Goal: Information Seeking & Learning: Learn about a topic

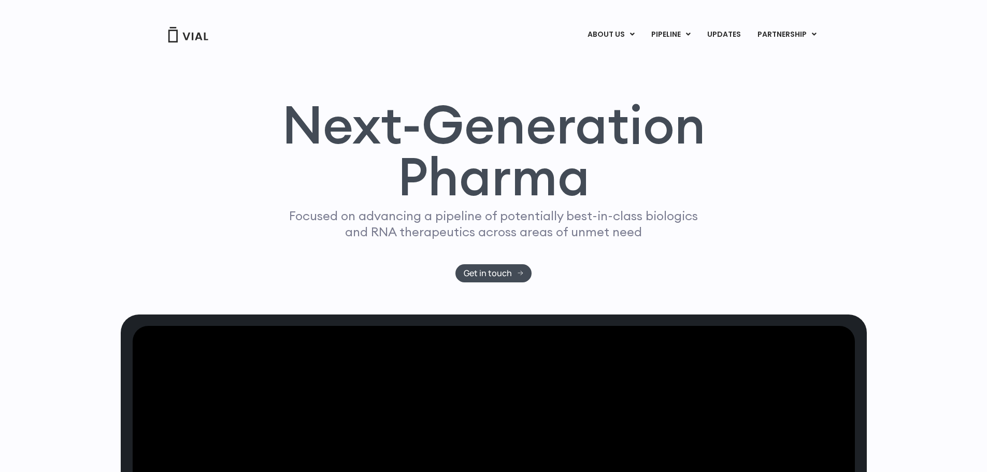
click at [309, 173] on div "Next-Generation Pharma Focused on advancing a pipeline of potentially best-in-c…" at bounding box center [494, 179] width 746 height 271
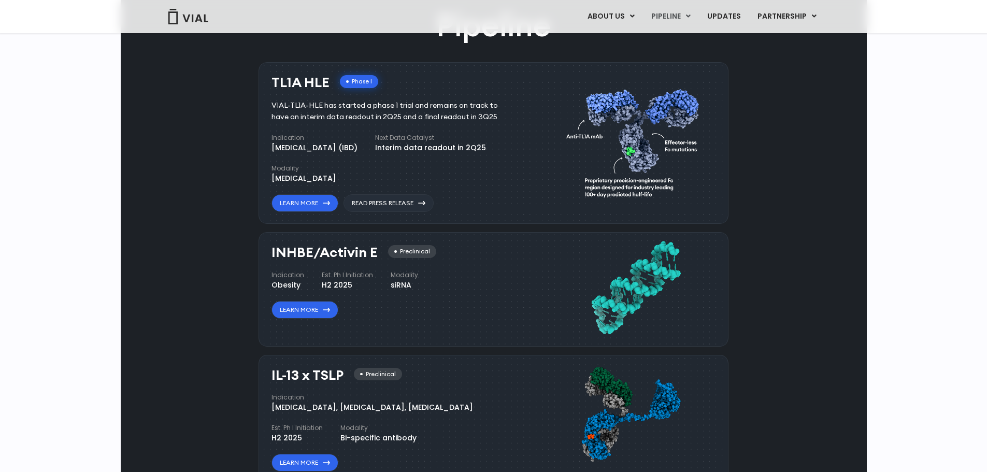
scroll to position [674, 0]
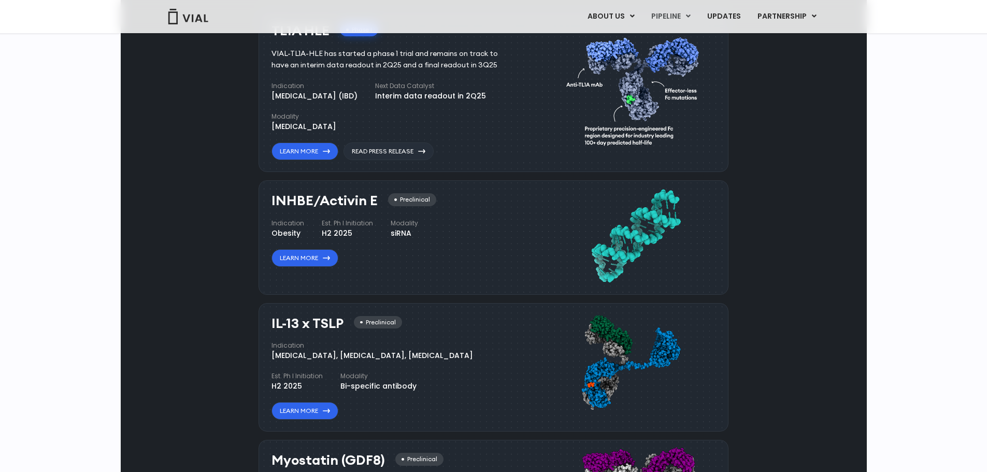
click at [209, 209] on div "Pipeline TL1A HLE Phase I VIAL-TL1A-HLE has started a phase 1 trial and remains…" at bounding box center [494, 317] width 722 height 731
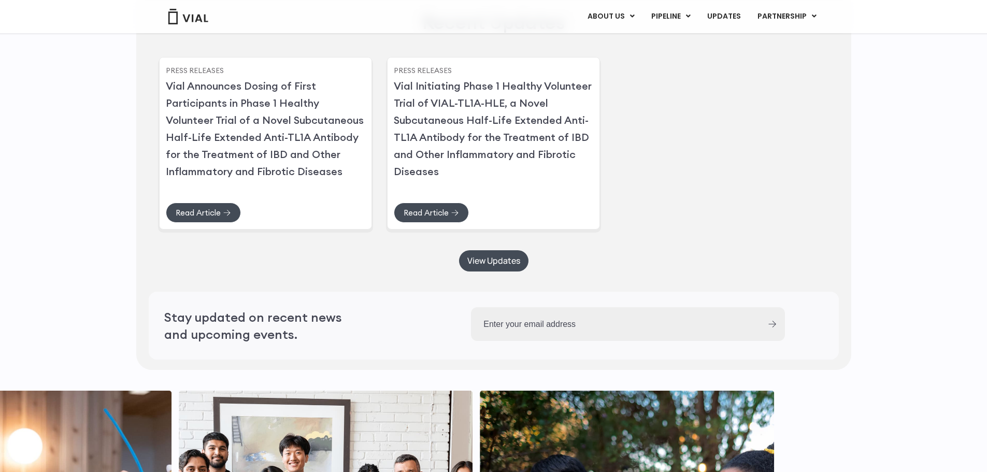
scroll to position [2539, 0]
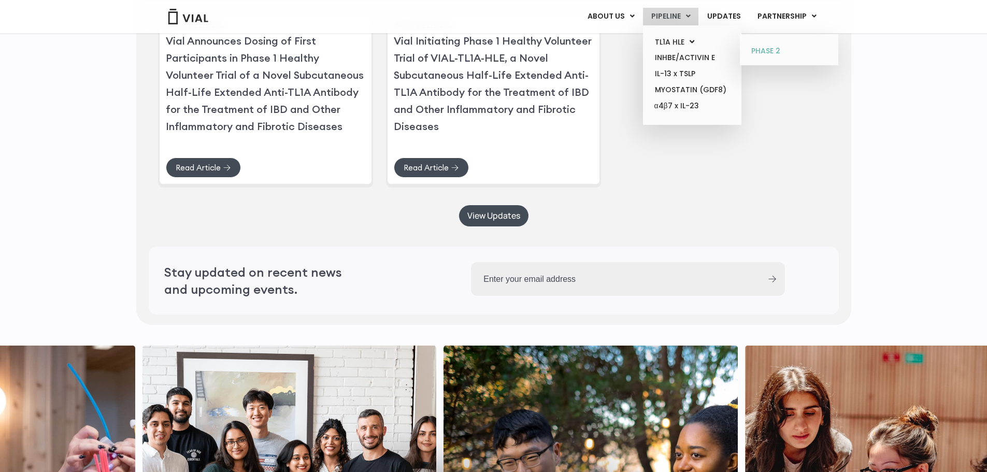
click at [771, 48] on link "PHASE 2" at bounding box center [789, 51] width 91 height 17
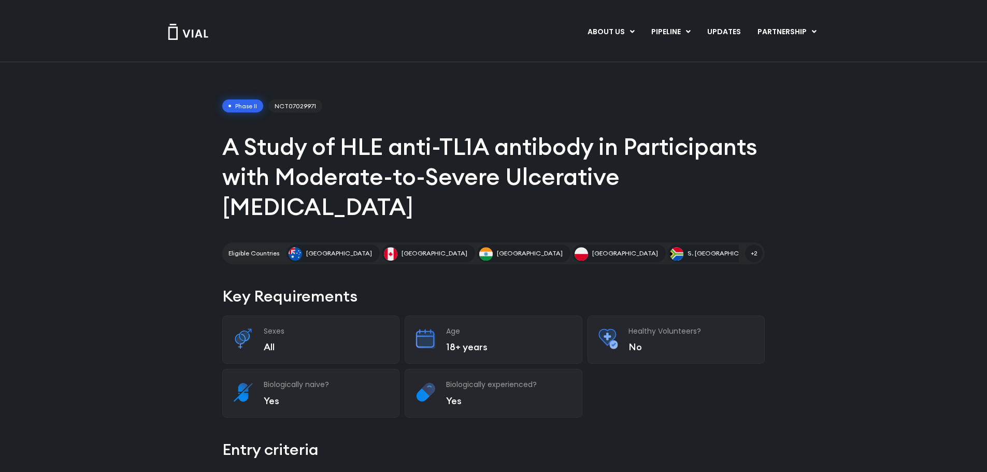
click at [351, 182] on h1 "A Study of HLE anti-TL1A antibody in Participants with Moderate-to-Severe Ulcer…" at bounding box center [493, 177] width 542 height 90
drag, startPoint x: 316, startPoint y: 108, endPoint x: 277, endPoint y: 109, distance: 38.9
click at [277, 109] on span "NCT07029971" at bounding box center [295, 105] width 54 height 13
copy span "NCT07029971"
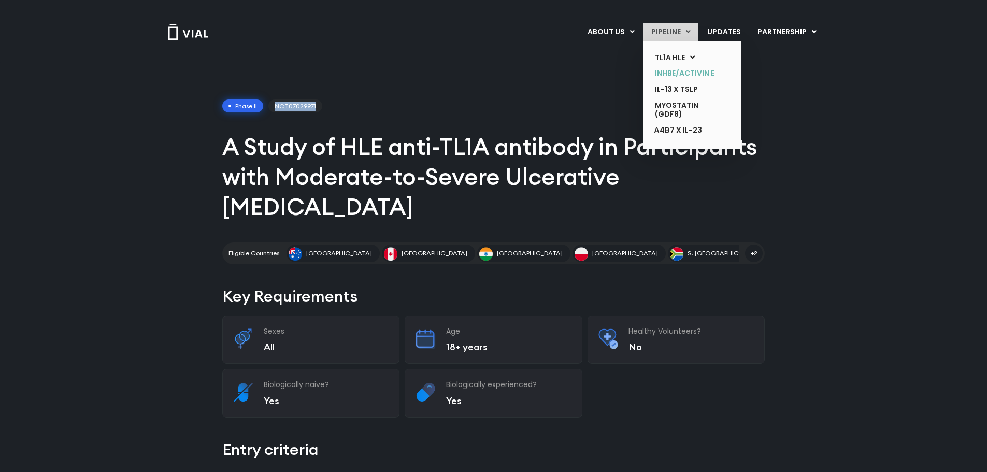
click at [687, 76] on link "INHBE/ACTIVIN E" at bounding box center [685, 73] width 76 height 16
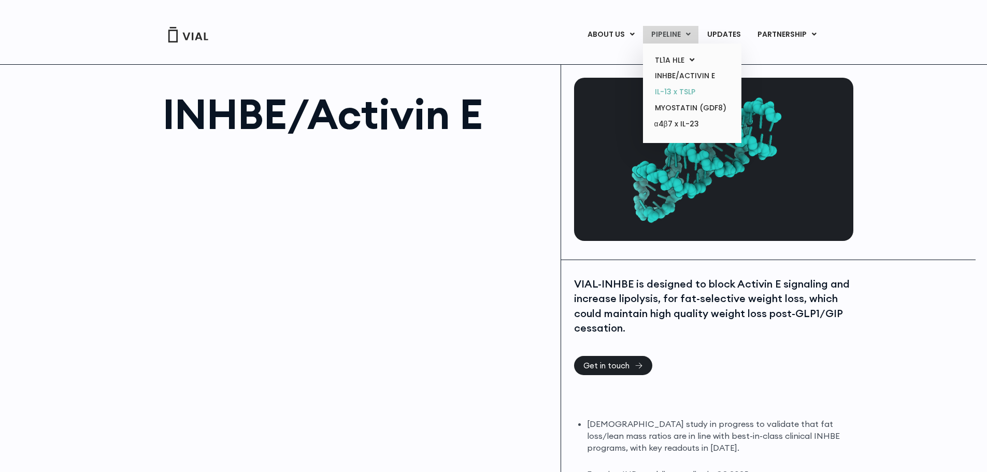
click at [689, 90] on link "IL-13 x TSLP" at bounding box center [692, 92] width 91 height 16
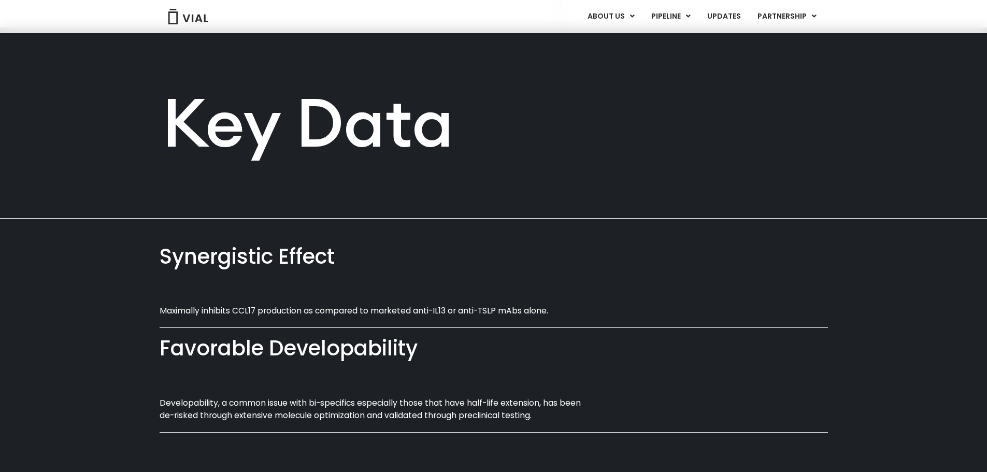
scroll to position [608, 0]
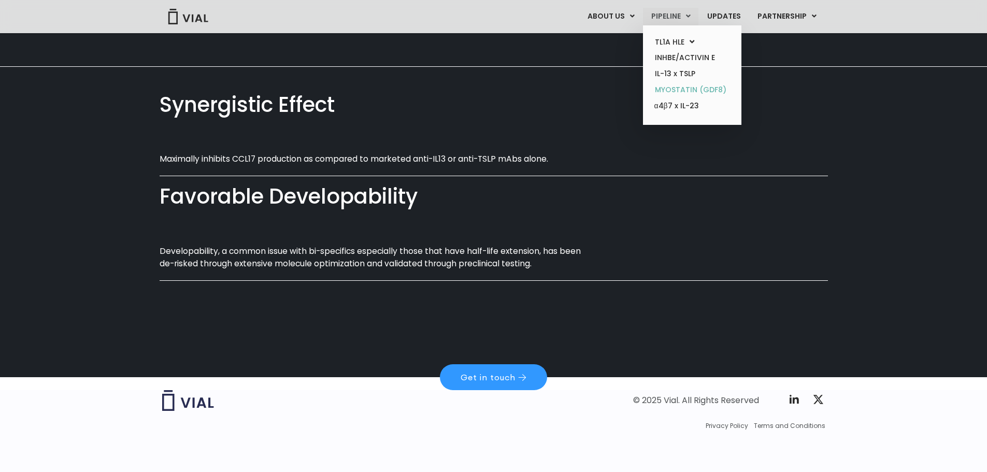
click at [664, 90] on link "MYOSTATIN (GDF8)" at bounding box center [692, 90] width 91 height 16
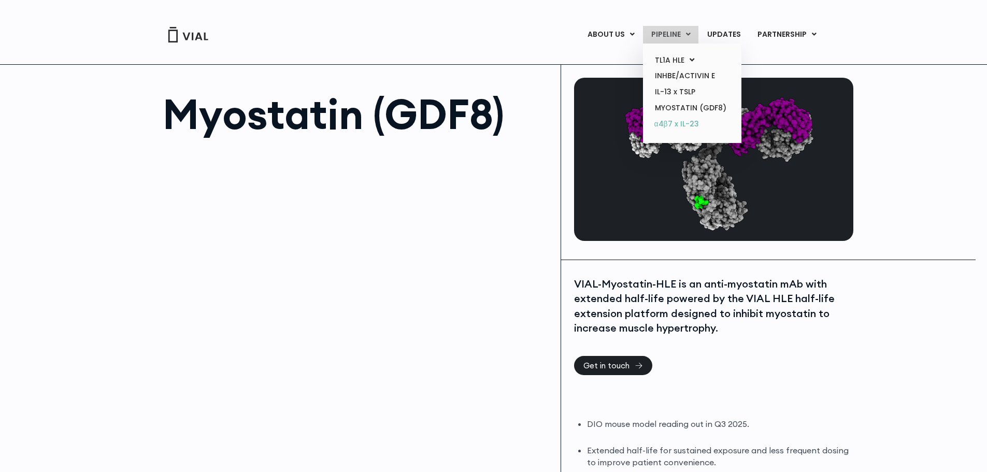
click at [676, 124] on link "α4β7 x IL-23" at bounding box center [692, 124] width 91 height 17
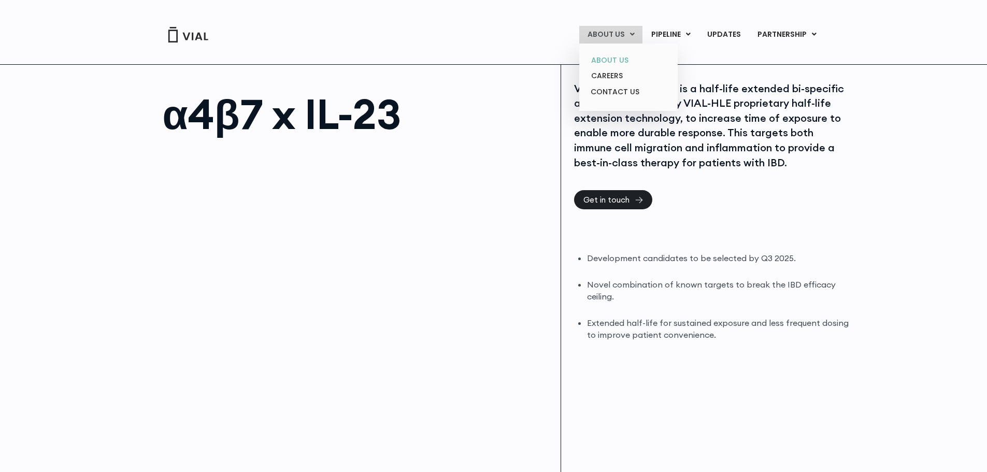
click at [611, 57] on link "ABOUT US" at bounding box center [628, 60] width 91 height 16
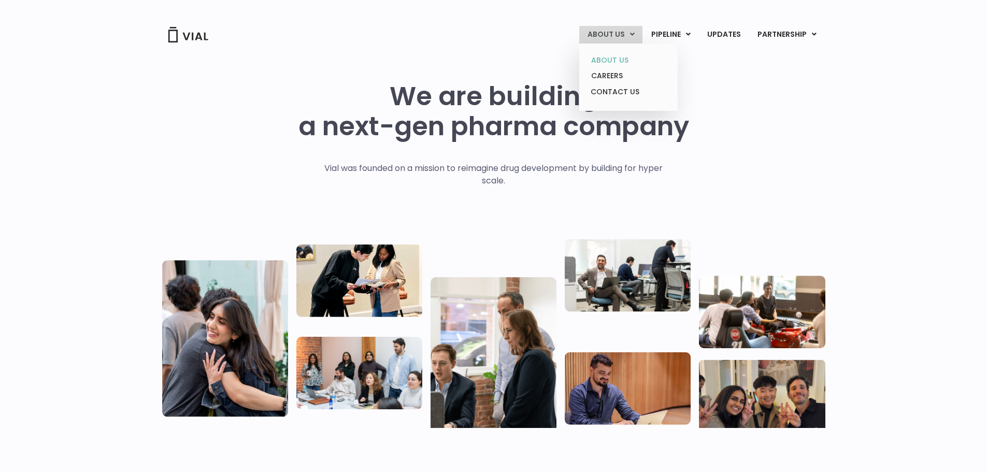
click at [625, 59] on link "ABOUT US" at bounding box center [628, 60] width 91 height 16
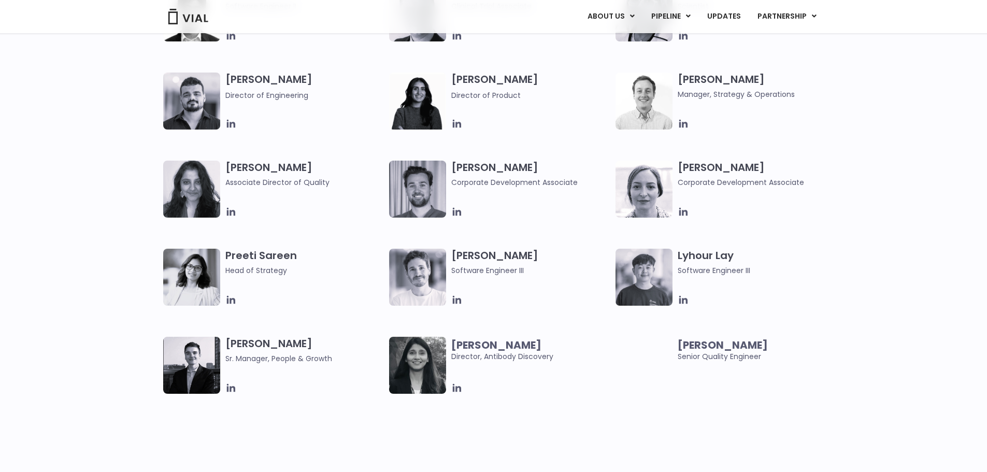
scroll to position [1347, 0]
